Goal: Task Accomplishment & Management: Manage account settings

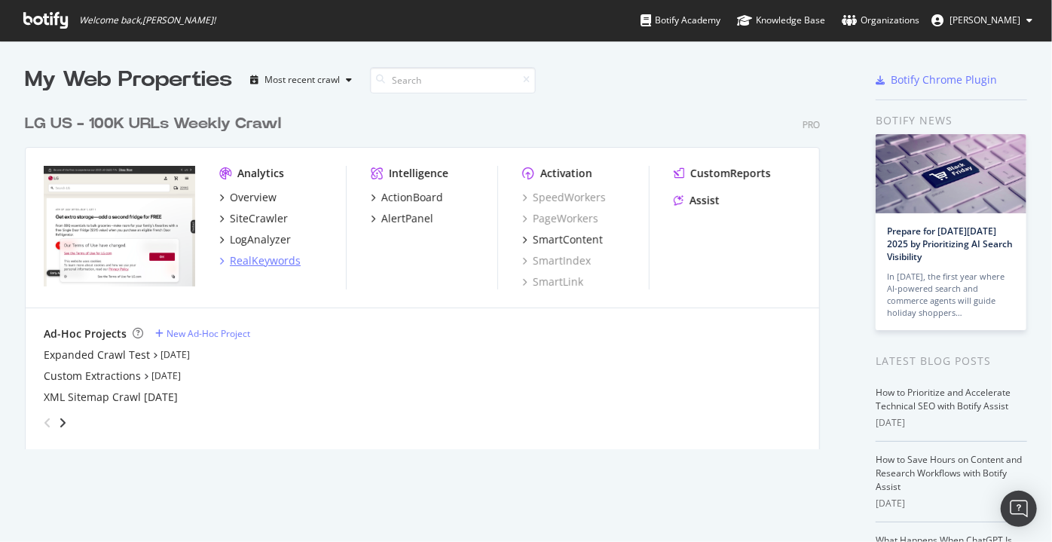
click at [247, 262] on div "RealKeywords" at bounding box center [265, 260] width 71 height 15
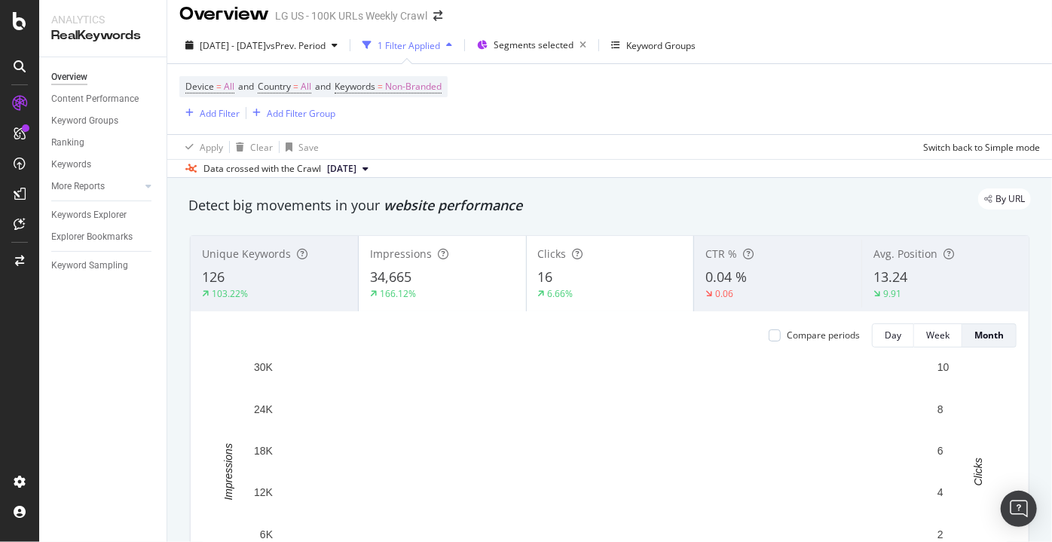
scroll to position [11, 0]
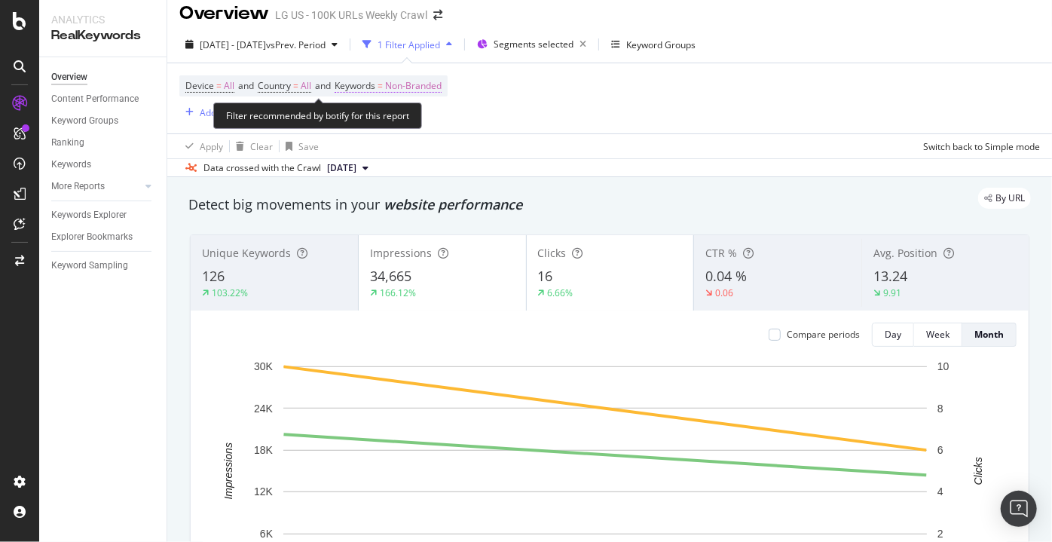
click at [405, 85] on span "Non-Branded" at bounding box center [413, 85] width 56 height 21
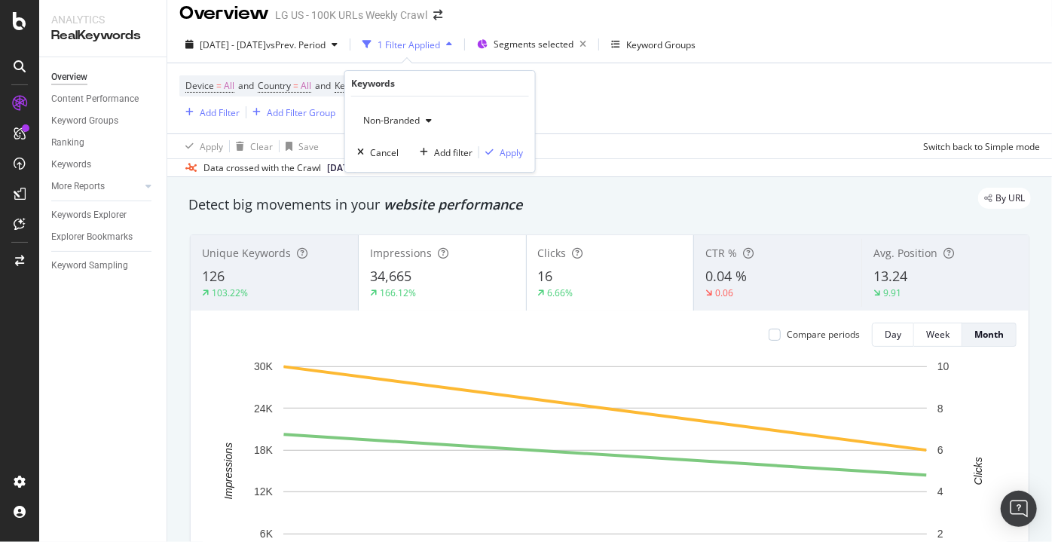
click at [636, 108] on div "Device = All and Country = All and Keywords = Non-Branded Add Filter Add Filter…" at bounding box center [609, 98] width 860 height 70
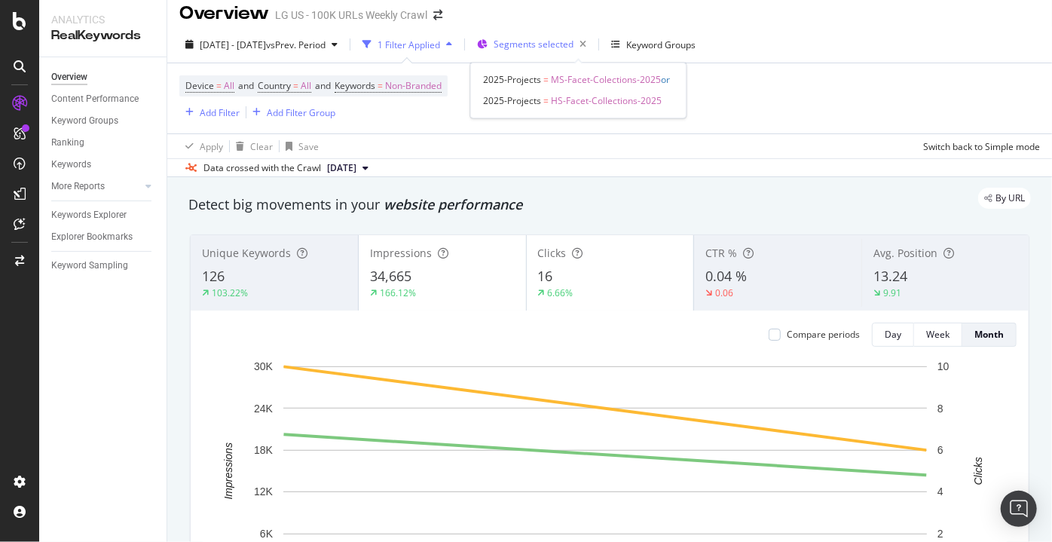
click at [573, 42] on span "Segments selected" at bounding box center [533, 44] width 80 height 13
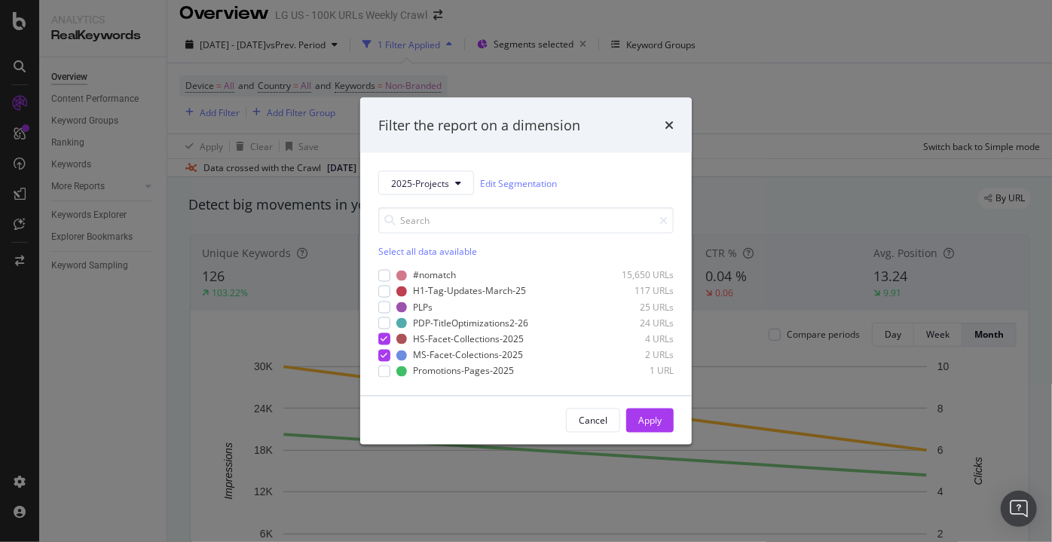
click at [160, 387] on div "Filter the report on a dimension 2025-Projects Edit Segmentation Select all dat…" at bounding box center [526, 271] width 1052 height 542
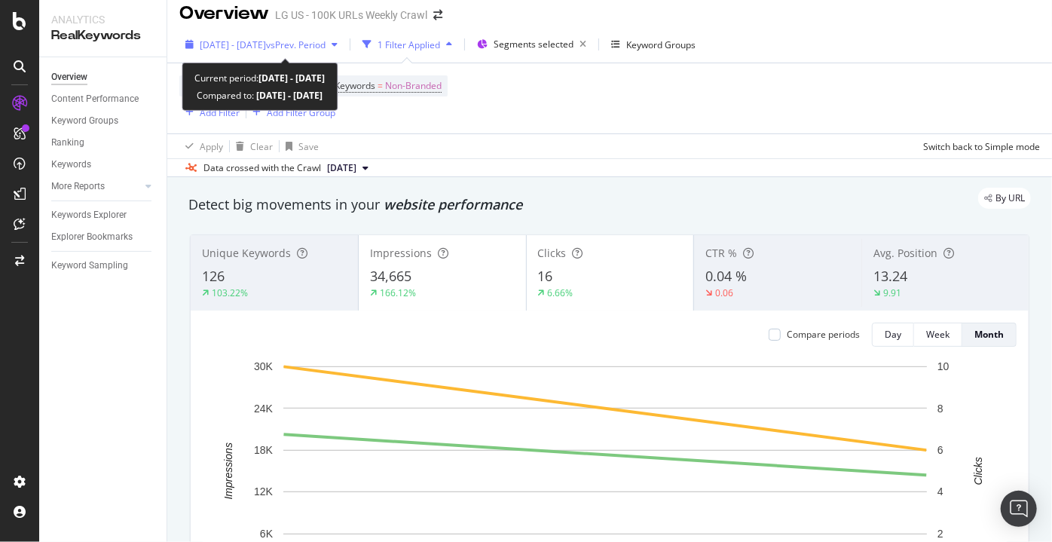
click at [266, 38] on span "2025 Aug. 18th - Sep. 14th" at bounding box center [233, 44] width 66 height 13
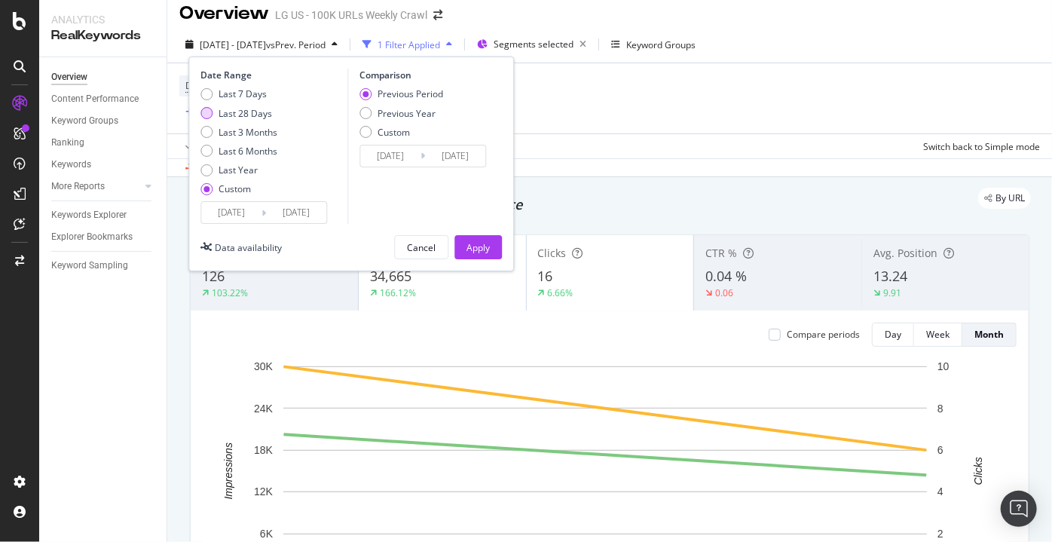
click at [213, 108] on div "Last 28 Days" at bounding box center [238, 113] width 77 height 13
type input "2025/08/21"
type input "2025/09/17"
type input "2025/07/24"
type input "2025/08/20"
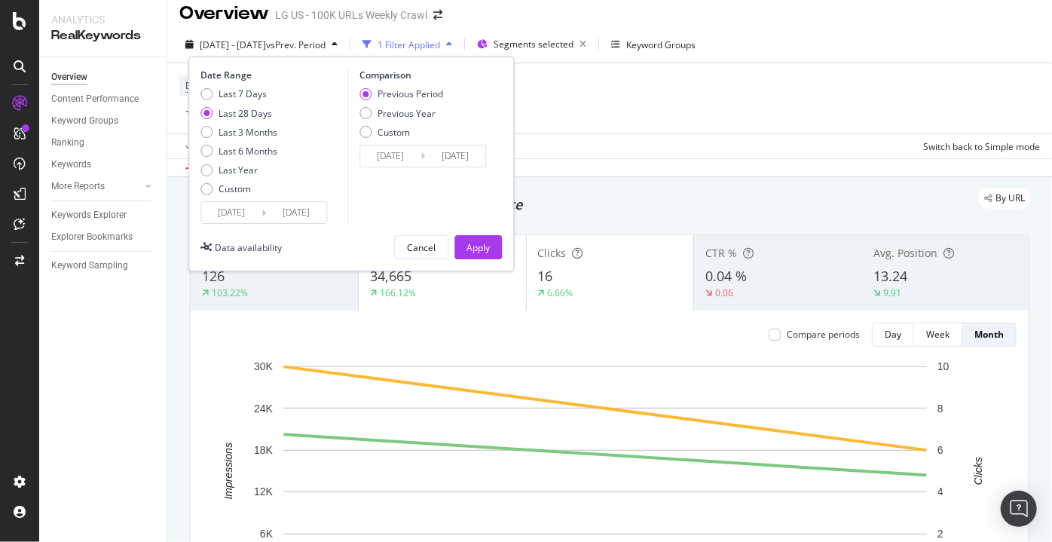
scroll to position [4, 0]
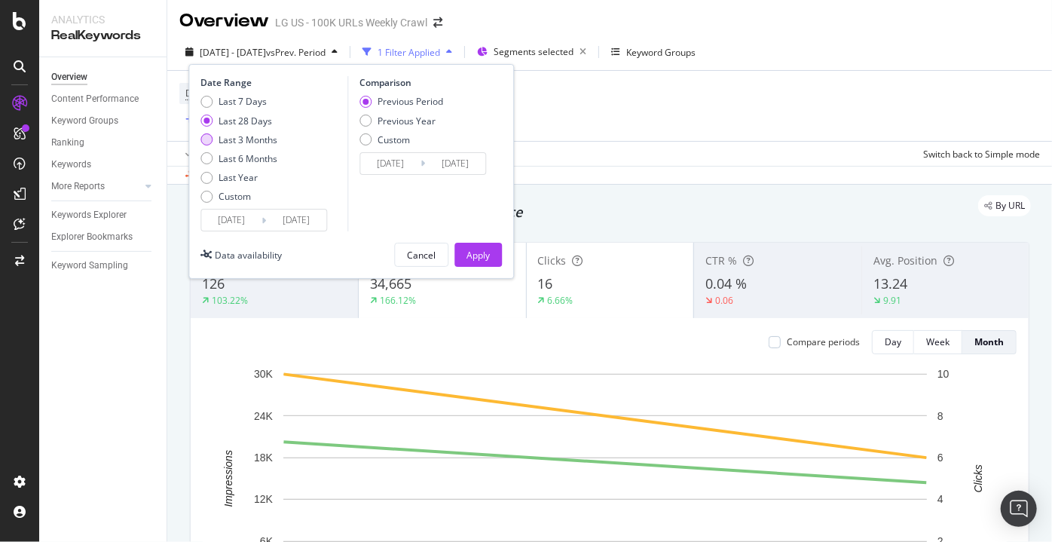
click at [215, 138] on div "Last 3 Months" at bounding box center [238, 139] width 77 height 13
type input "2025/06/18"
type input "2025/03/18"
type input "2025/06/17"
click at [486, 261] on div "Apply" at bounding box center [477, 254] width 23 height 23
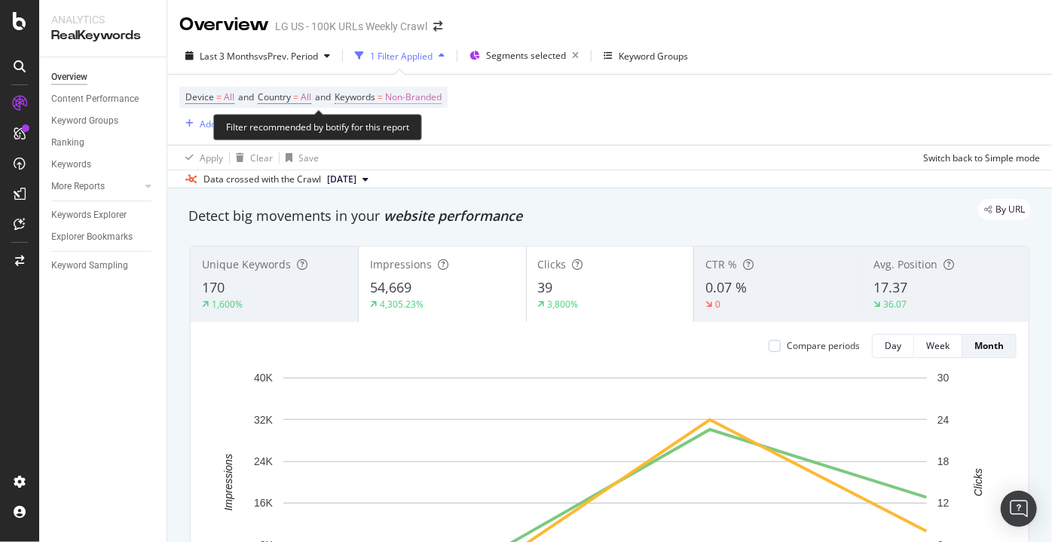
click at [433, 94] on span "Non-Branded" at bounding box center [413, 97] width 56 height 21
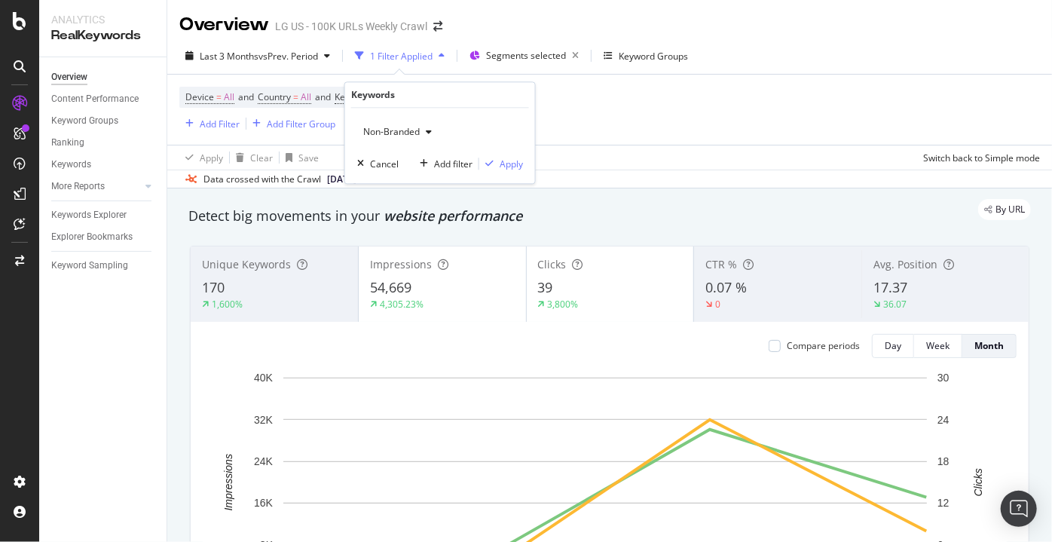
click at [380, 136] on span "Non-Branded" at bounding box center [388, 132] width 63 height 13
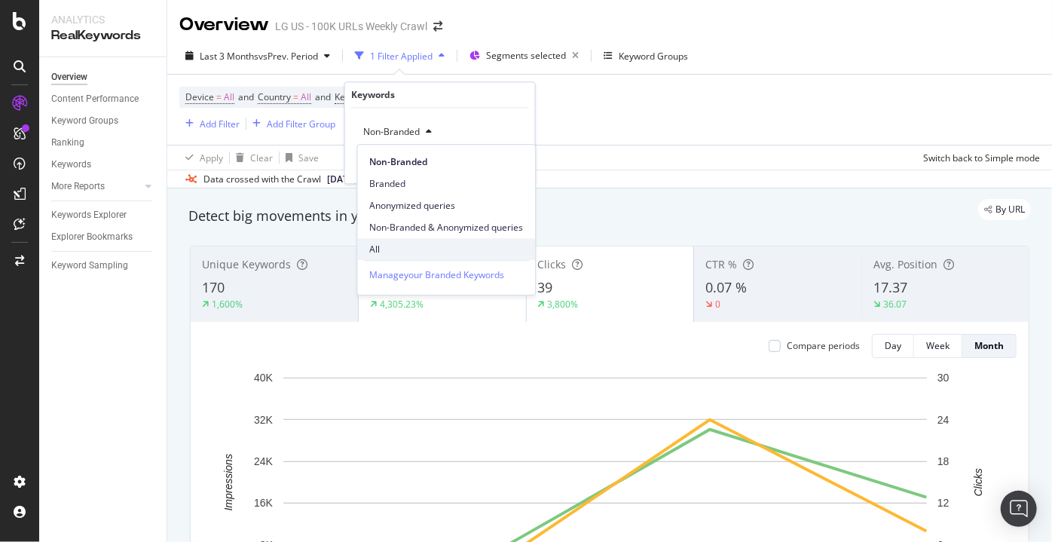
click at [390, 246] on span "All" at bounding box center [446, 250] width 154 height 14
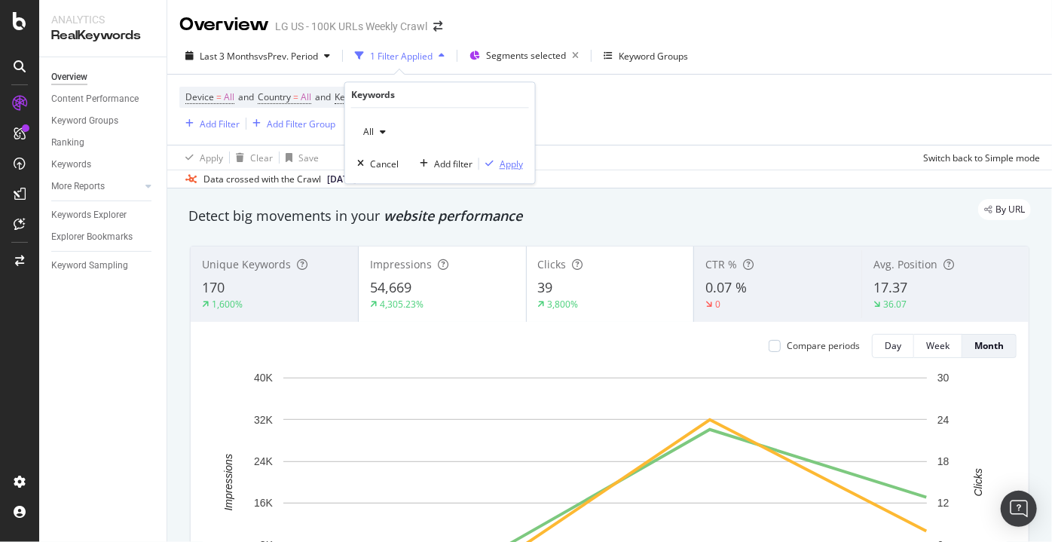
click at [513, 163] on div "Apply" at bounding box center [510, 163] width 23 height 13
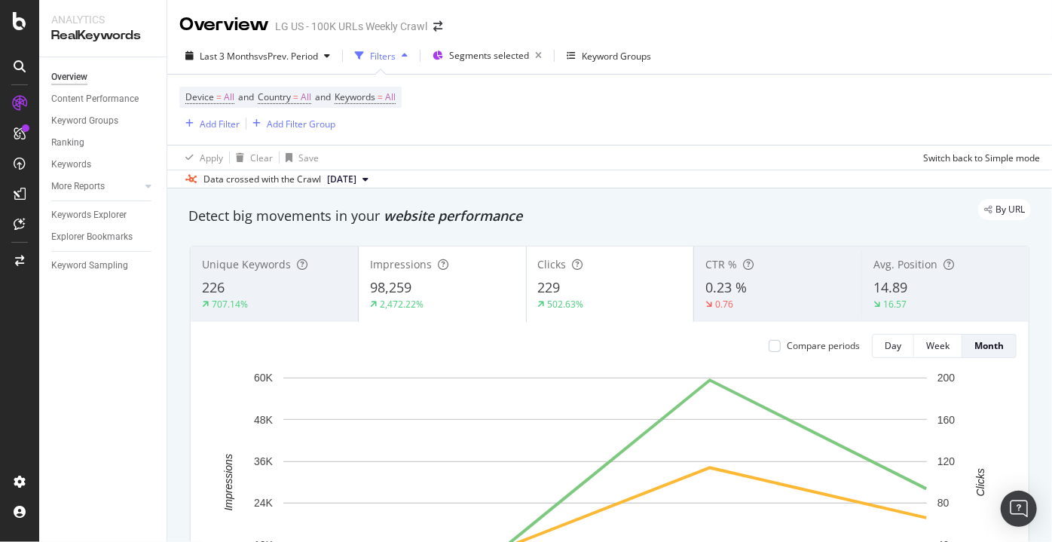
click at [667, 286] on div "229" at bounding box center [610, 288] width 145 height 20
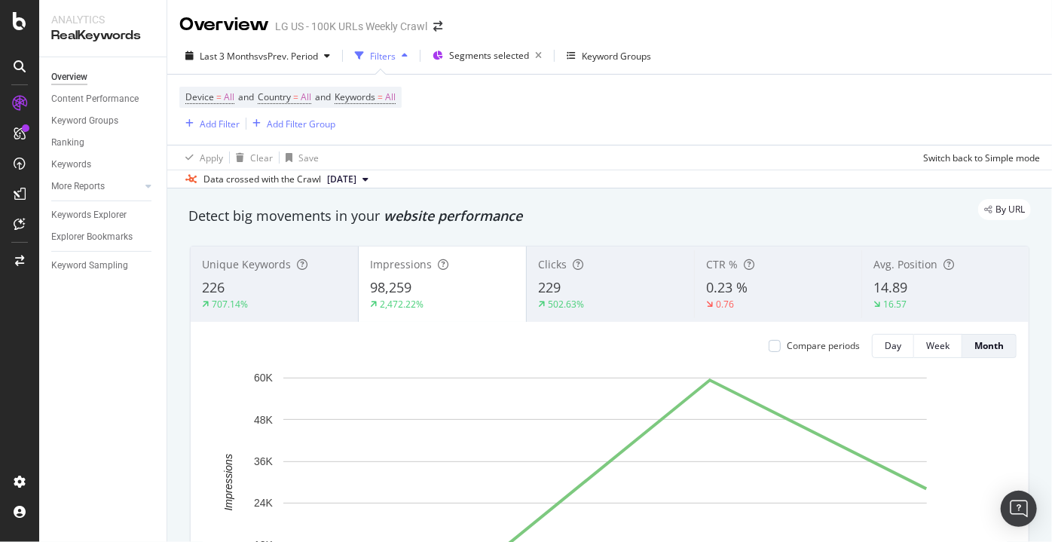
click at [646, 268] on div "Clicks" at bounding box center [610, 264] width 145 height 15
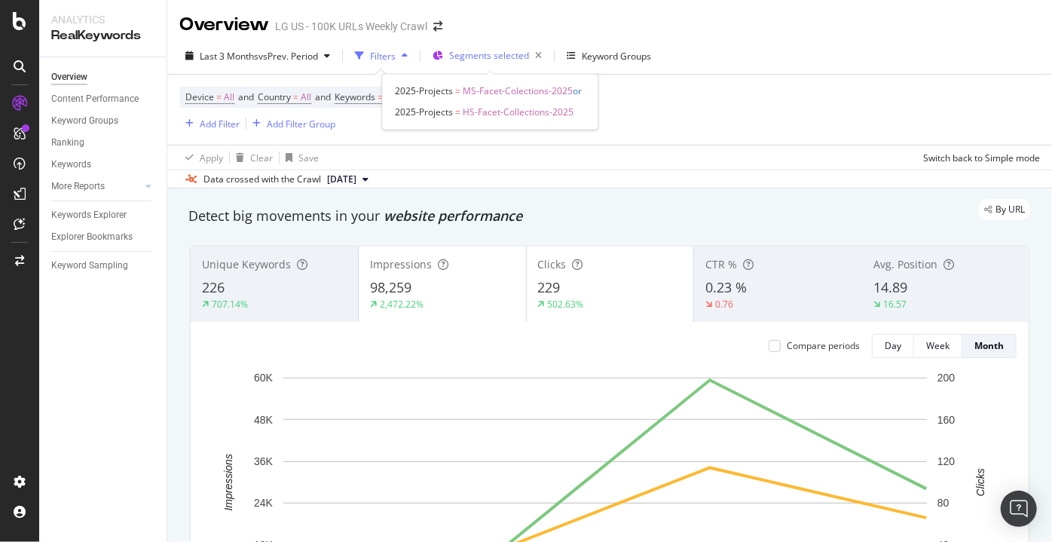
click at [481, 56] on span "Segments selected" at bounding box center [489, 55] width 80 height 13
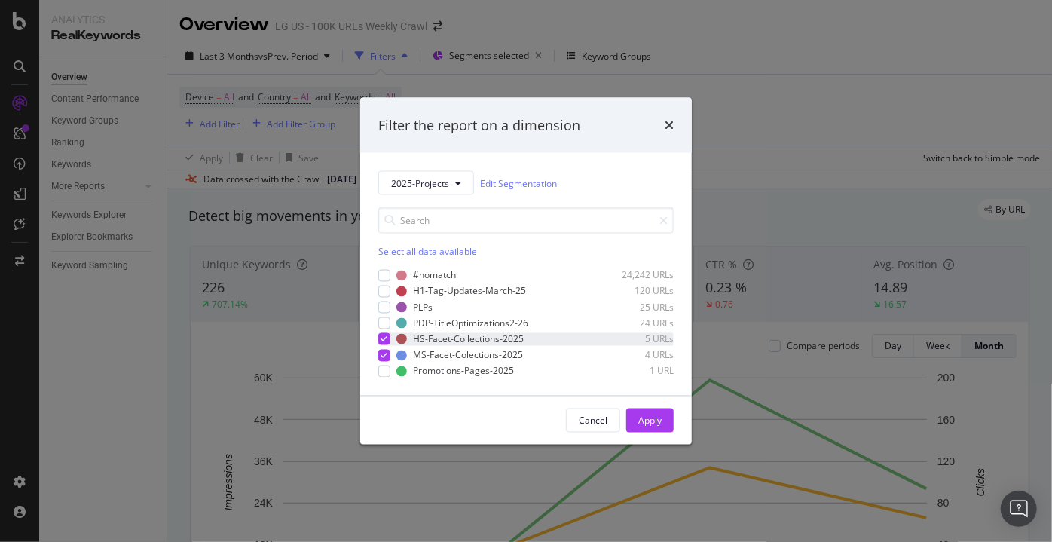
click at [380, 333] on div "modal" at bounding box center [384, 339] width 12 height 12
click at [640, 415] on div "Apply" at bounding box center [649, 420] width 23 height 13
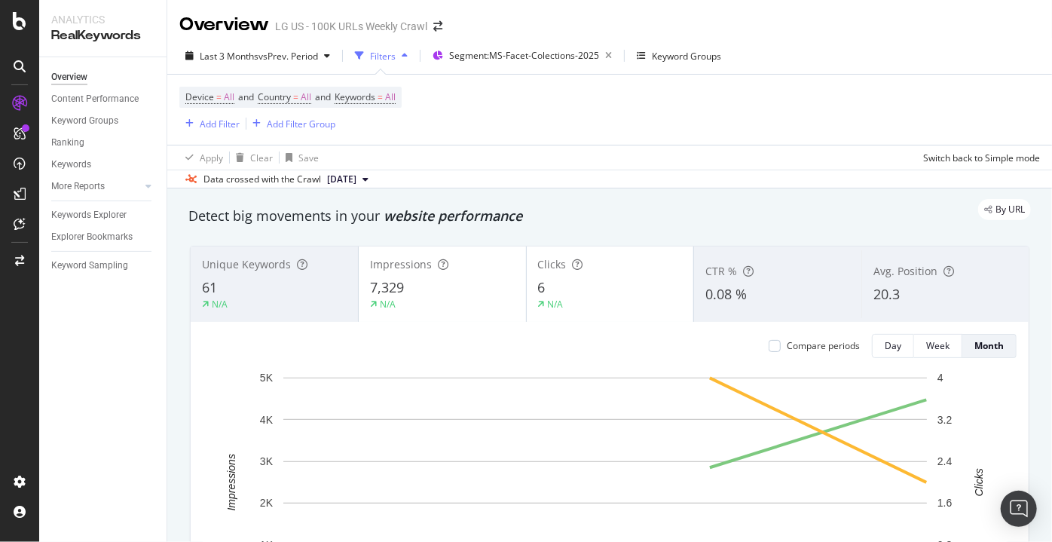
click at [488, 39] on div "Last 3 Months vs Prev. Period Filters Segment: MS-Facet-Colections-2025 Keyword…" at bounding box center [609, 113] width 884 height 151
click at [502, 54] on span "Segment: MS-Facet-Colections-2025" at bounding box center [524, 55] width 150 height 13
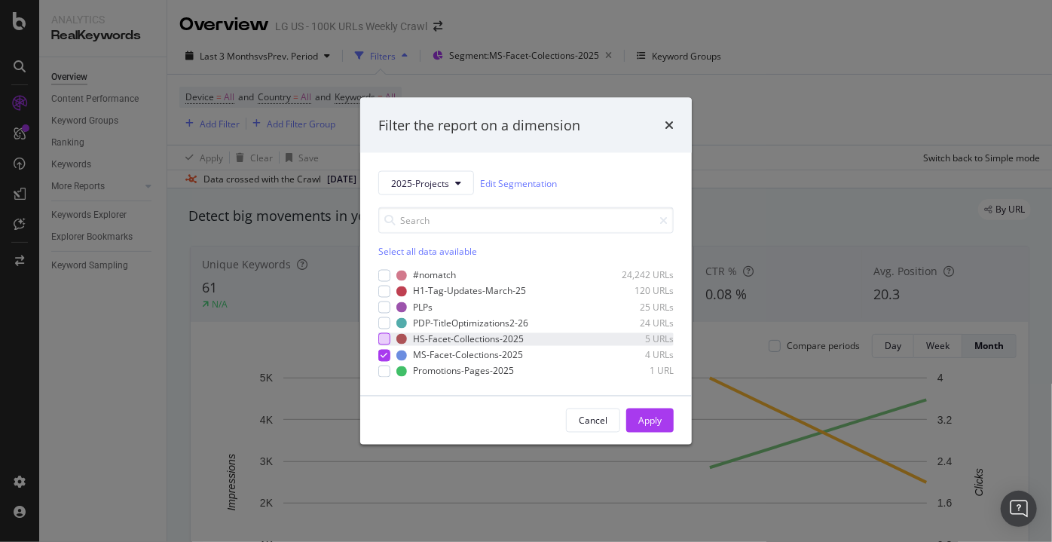
click at [386, 339] on div "modal" at bounding box center [384, 339] width 12 height 12
click at [386, 359] on div "modal" at bounding box center [384, 355] width 12 height 12
click at [652, 415] on div "Apply" at bounding box center [649, 420] width 23 height 13
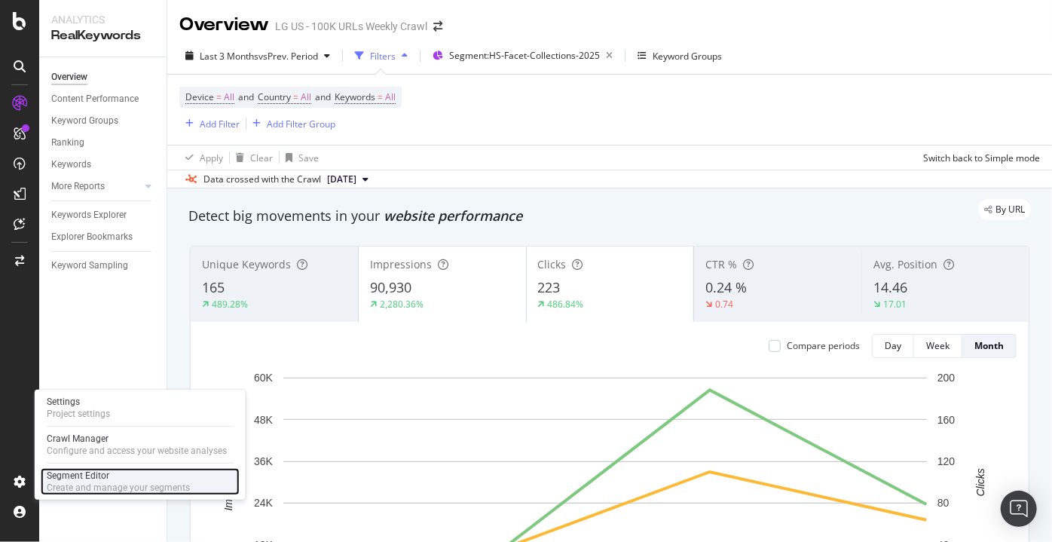
click at [78, 486] on div "Create and manage your segments" at bounding box center [118, 487] width 143 height 12
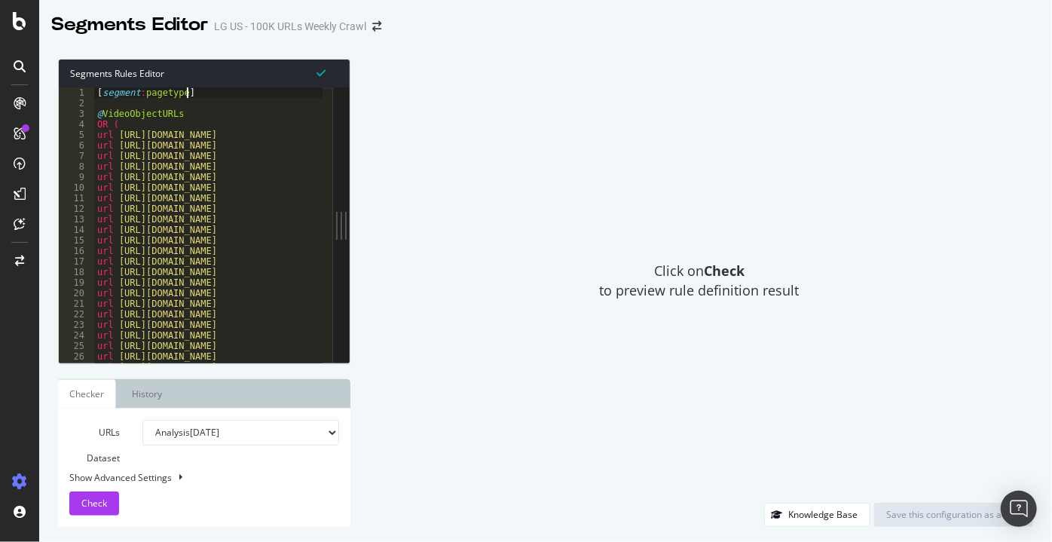
click at [274, 88] on div "[ segment : pagetype ] @ VideoObjectURLs OR ( url https://www.lg.com/us/laptops…" at bounding box center [765, 230] width 1343 height 287
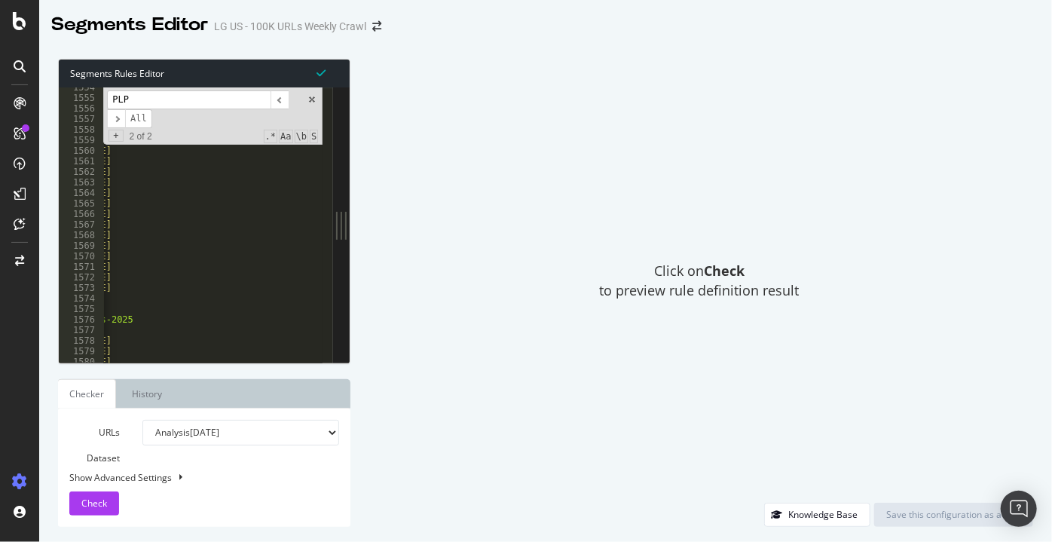
scroll to position [0, 114]
type input "PLP"
type textarea "URL https://www.lg.com/us/counter-depth-refrigerators"
click at [273, 286] on div "url https://www.lg.com/us/laptops url https://www.lg.com/us/french-door-refrige…" at bounding box center [660, 225] width 1343 height 287
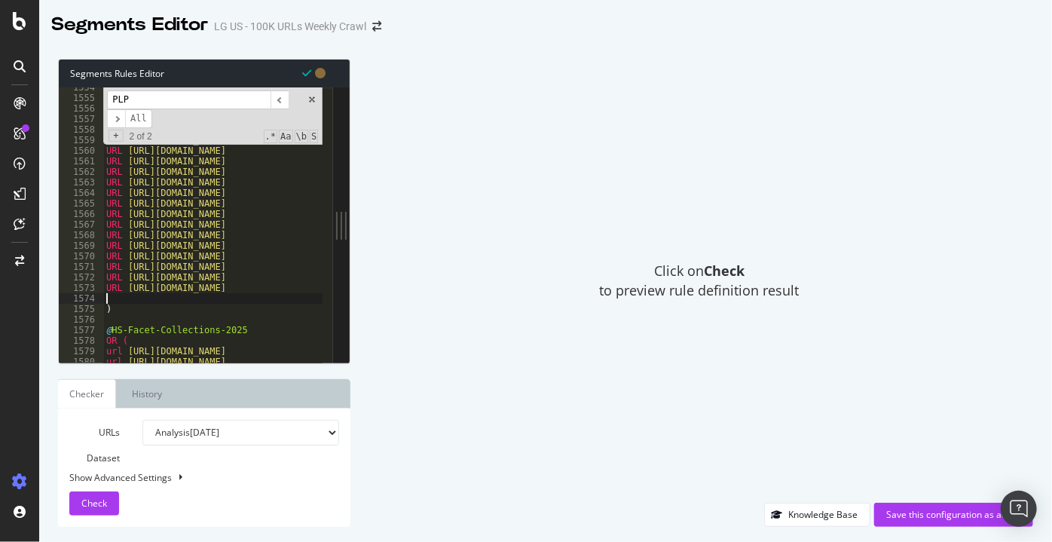
scroll to position [0, 0]
paste textarea "https://www.lg.com/us/lg-gram-pro-laptops"
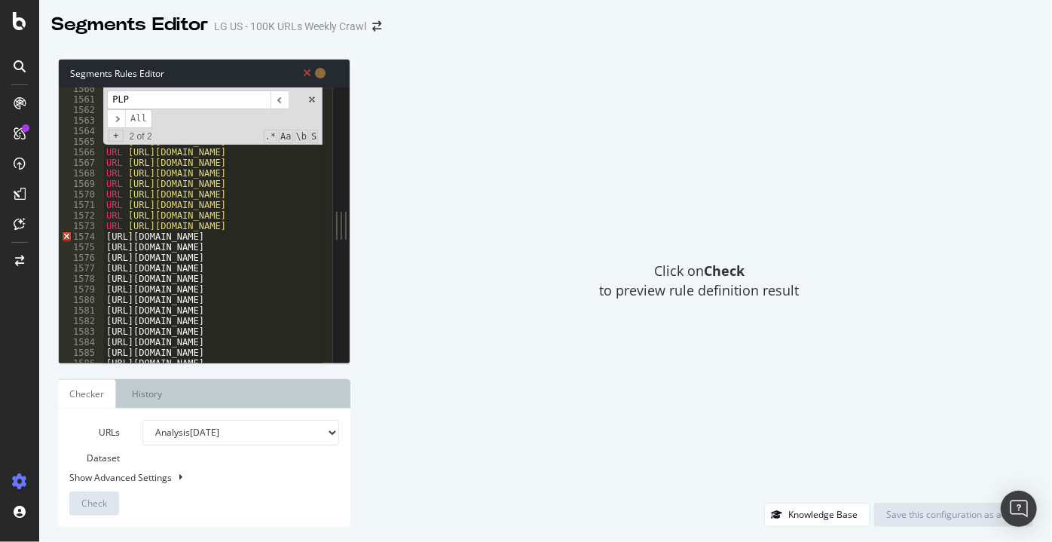
scroll to position [16440, 0]
click at [102, 238] on div "1574" at bounding box center [81, 241] width 45 height 11
click at [108, 241] on div "URL https://www.lg.com/us/side-by-side-refrigerators URL https://www.lg.com/us/…" at bounding box center [774, 221] width 1343 height 287
click at [144, 104] on input "PLP" at bounding box center [188, 99] width 163 height 19
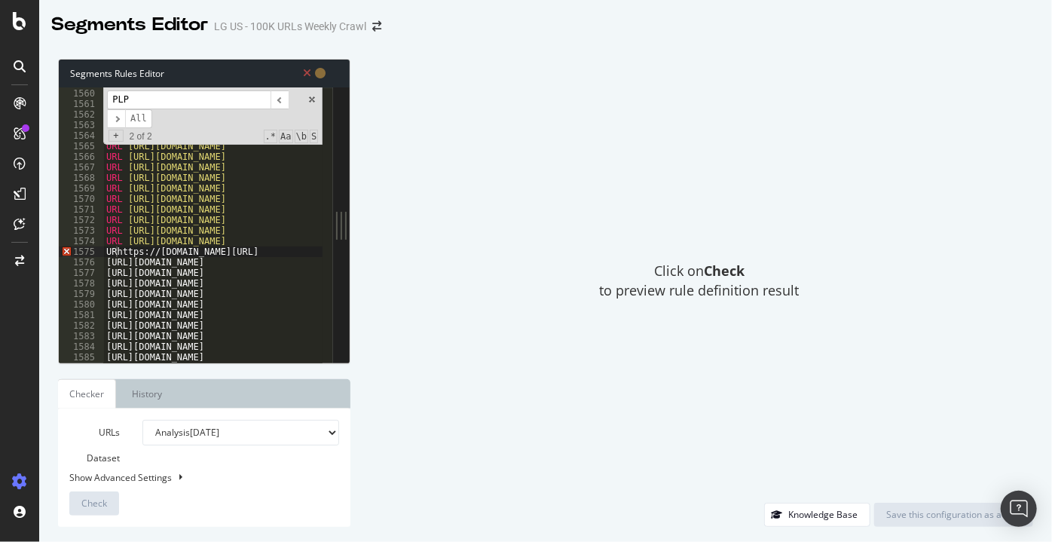
click at [144, 104] on input "PLP" at bounding box center [188, 99] width 163 height 19
type textarea "https://www.lg.com/us/collections/ips-monitors/"
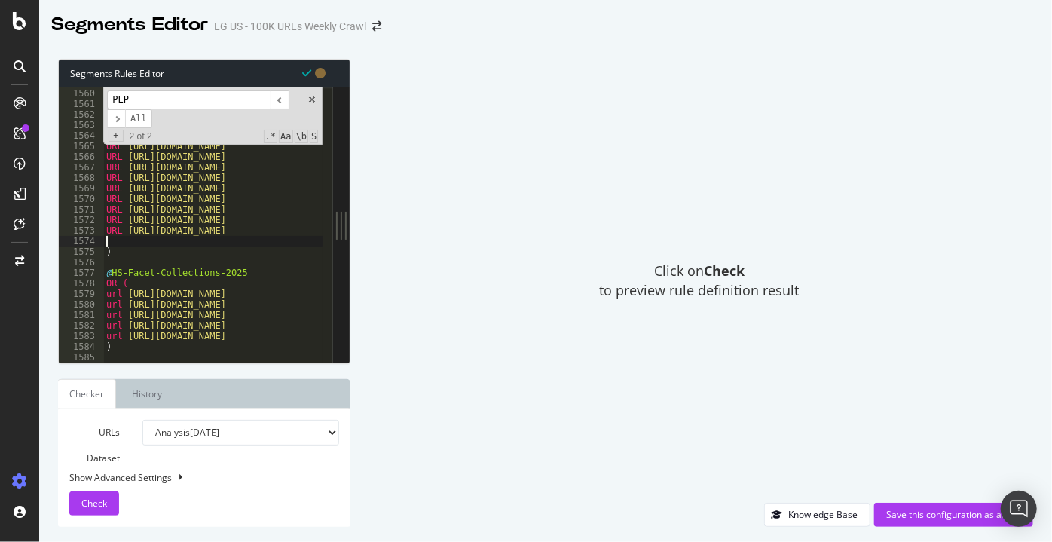
scroll to position [0, 62]
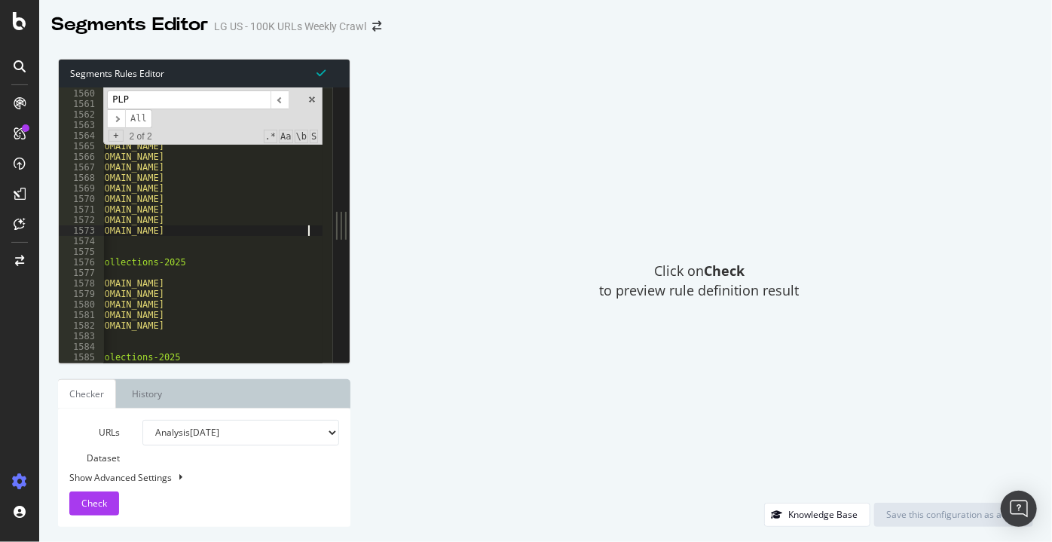
type textarea "URL https://www.lg.com/us/counter-depth-refrigerators"
